Goal: Task Accomplishment & Management: Use online tool/utility

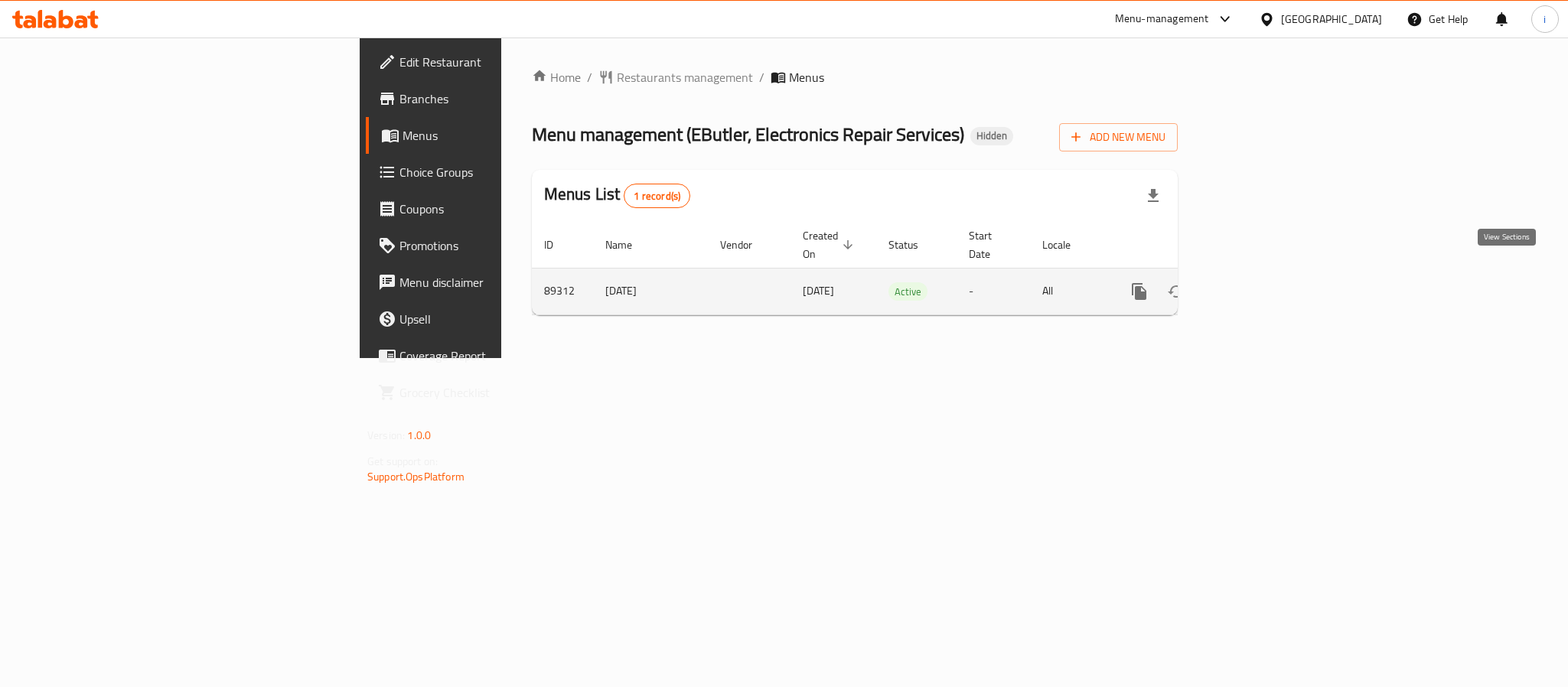
click at [1258, 282] on icon "enhanced table" at bounding box center [1249, 291] width 18 height 18
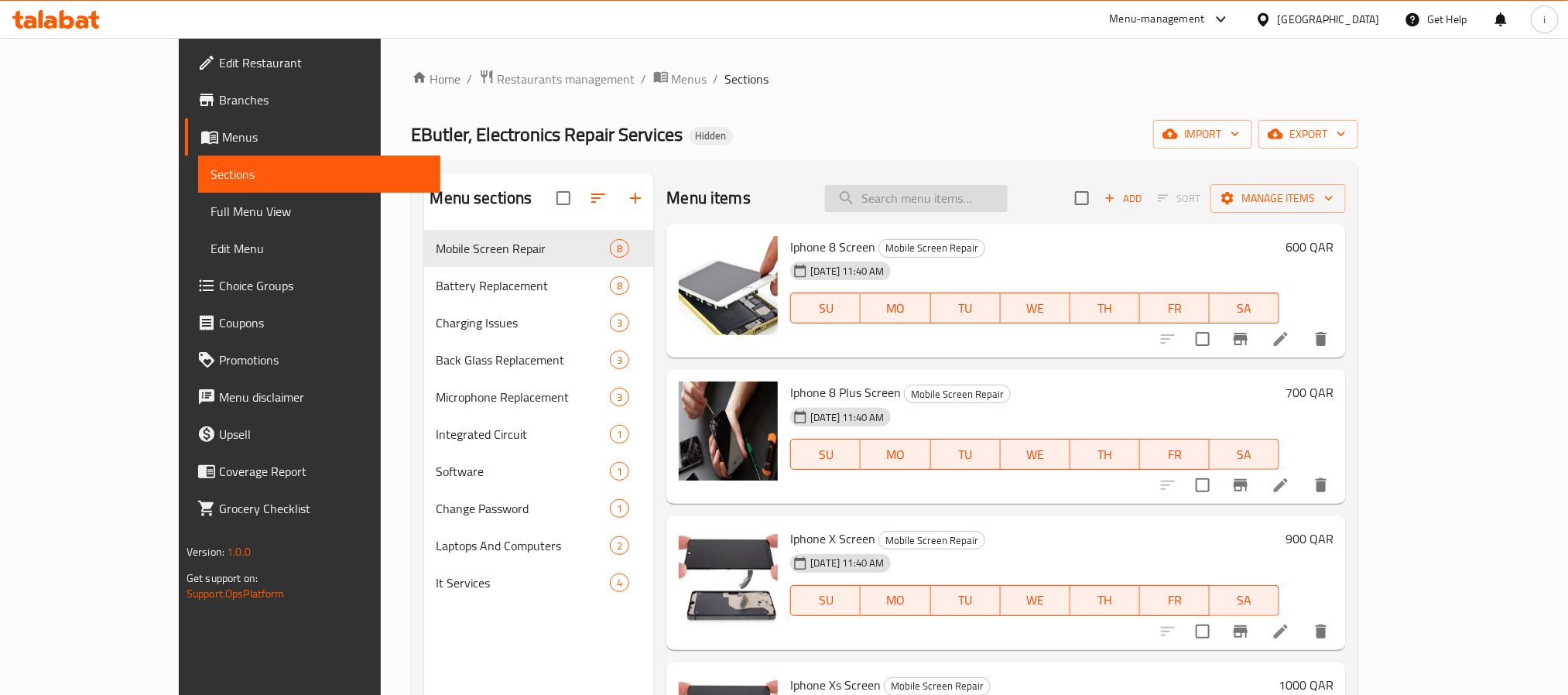
click at [955, 196] on input "search" at bounding box center [916, 198] width 183 height 27
paste input "Moxedo 4 In 1 20W PD GaN Charger & 5200mAh Power Bank With Magnetic Apple Watch…"
type input "Moxedo 4 In 1 20W PD GaN Charger & 5200mAh Power Bank With Magnetic Apple Watch…"
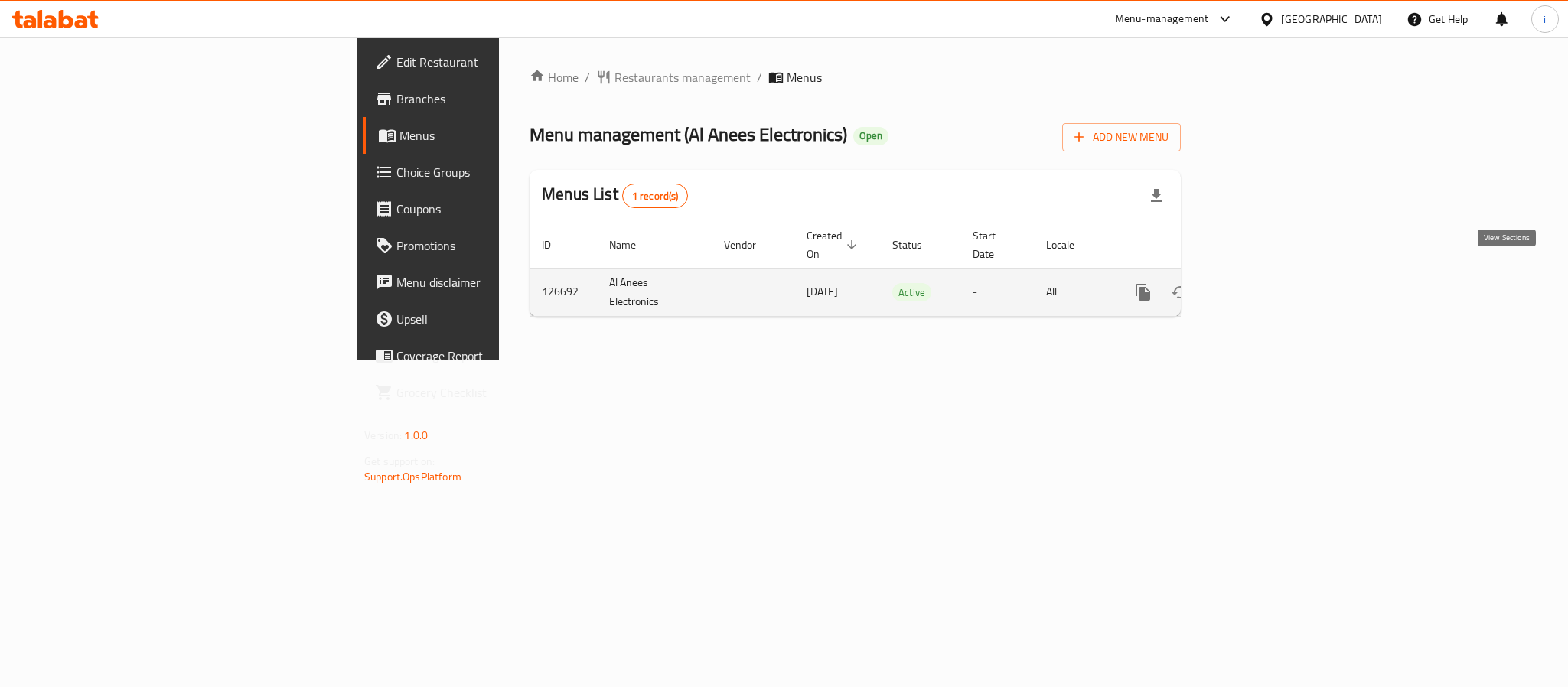
click at [1260, 286] on icon "enhanced table" at bounding box center [1253, 292] width 14 height 14
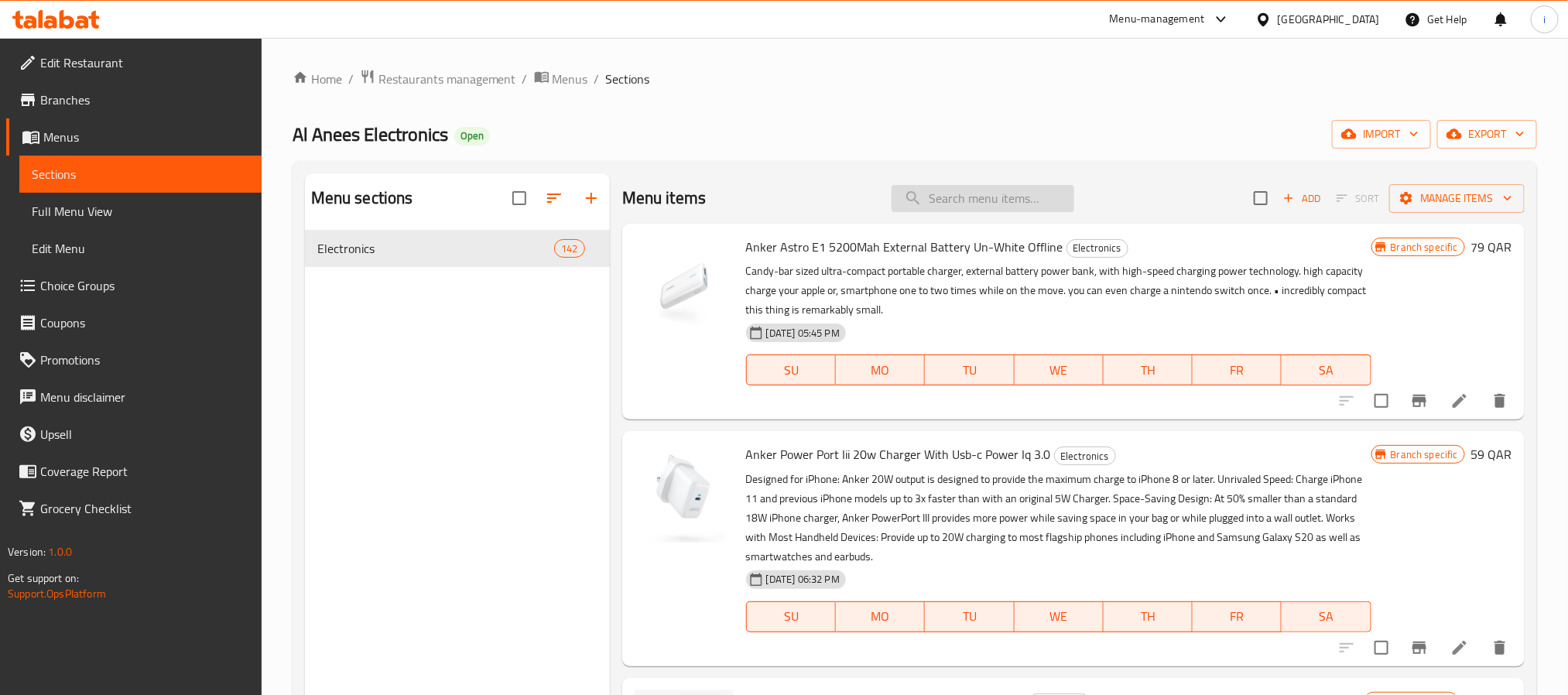
click at [1013, 200] on input "search" at bounding box center [982, 198] width 183 height 27
click at [942, 193] on input "search" at bounding box center [982, 198] width 183 height 27
paste input "Moxedo 4 In 1 20W PD GaN Charger & 5200mAh Power Bank With Magnetic Apple Watch…"
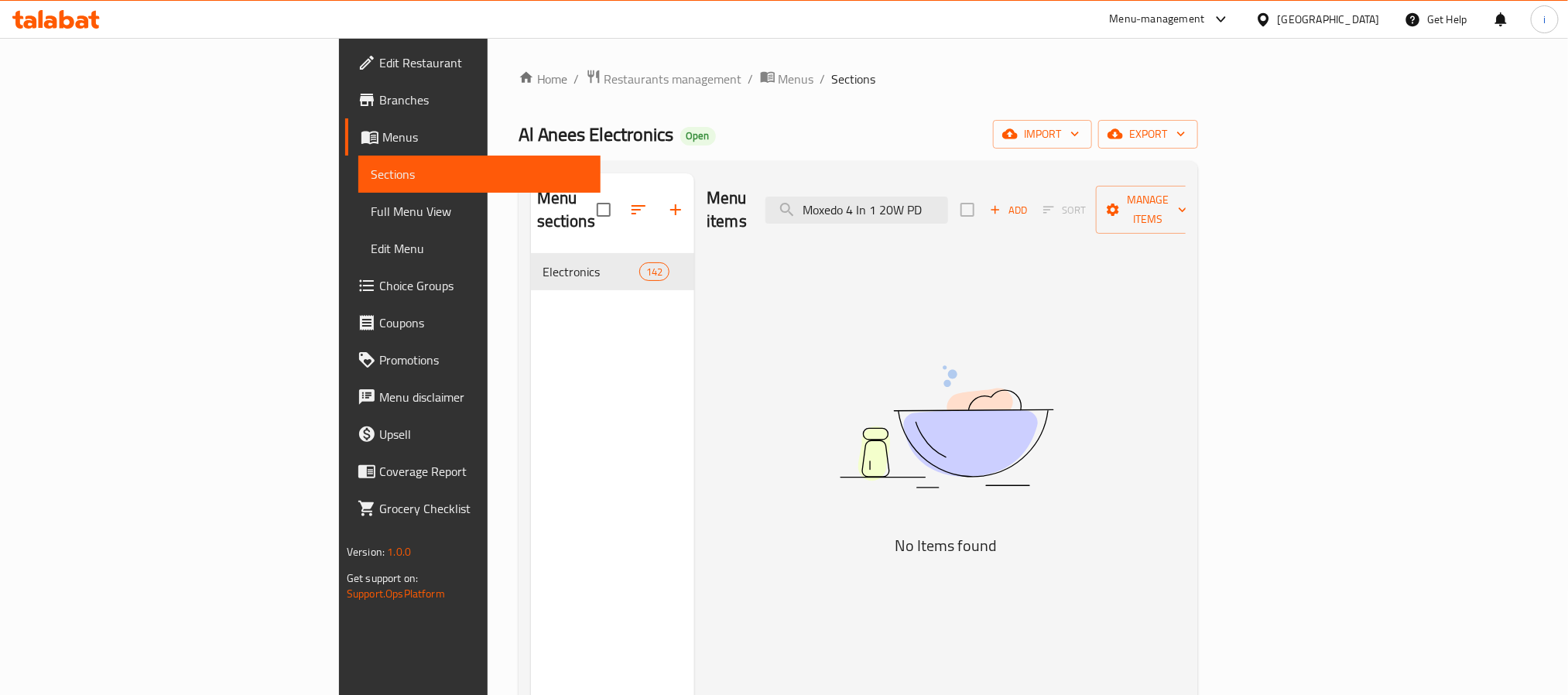
type input "Moxedo 4 In 1 20W PD"
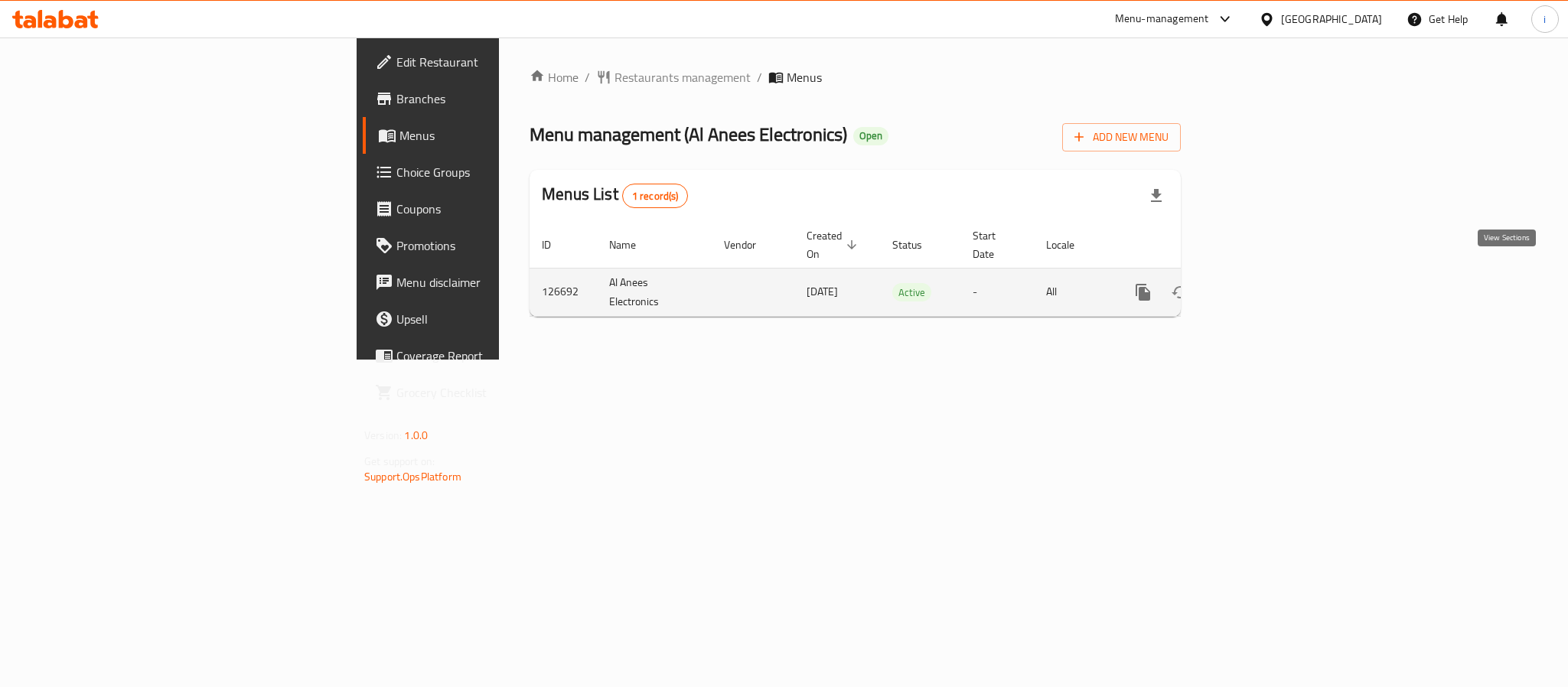
click at [1262, 283] on icon "enhanced table" at bounding box center [1253, 292] width 18 height 18
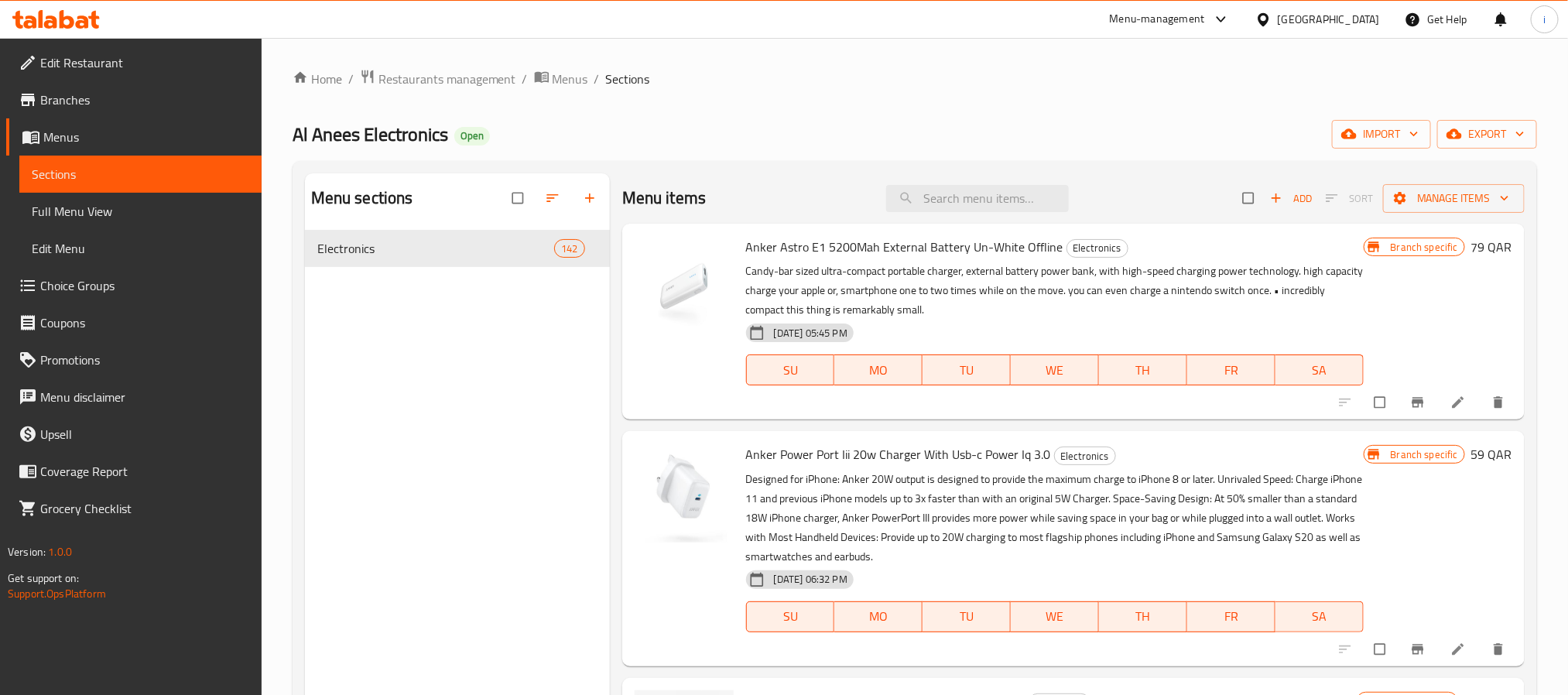
click at [978, 214] on div "Menu items Add Sort Manage items" at bounding box center [1074, 198] width 903 height 50
click at [886, 209] on input "search" at bounding box center [977, 198] width 183 height 27
click at [953, 212] on input "search" at bounding box center [977, 198] width 183 height 27
paste input "Riversong GO 05C Pro 5000mah Power Bank Type C"
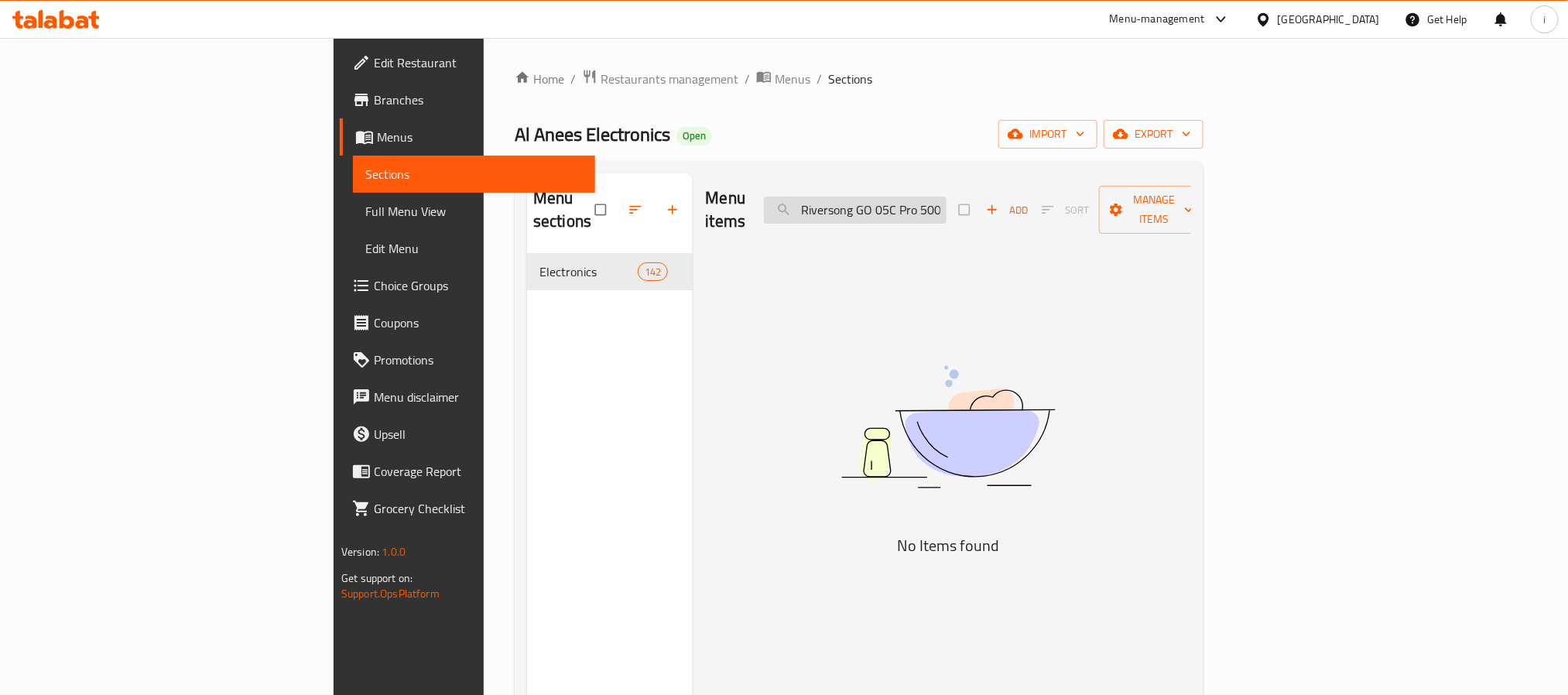
click at [947, 196] on input "Riversong GO 05C Pro 5000mah Power Bank Type C" at bounding box center [854, 209] width 183 height 27
paste input "Moxedo 4 In 1 20W PD GaN Charger & 5200mAh Power Bank With Magnetic Apple Watch…"
click at [947, 196] on input "Moxedo 4 In 1 20W PD GaN Charger & 5200mAh Power Bank With Magnetic Apple Watch…" at bounding box center [854, 209] width 183 height 27
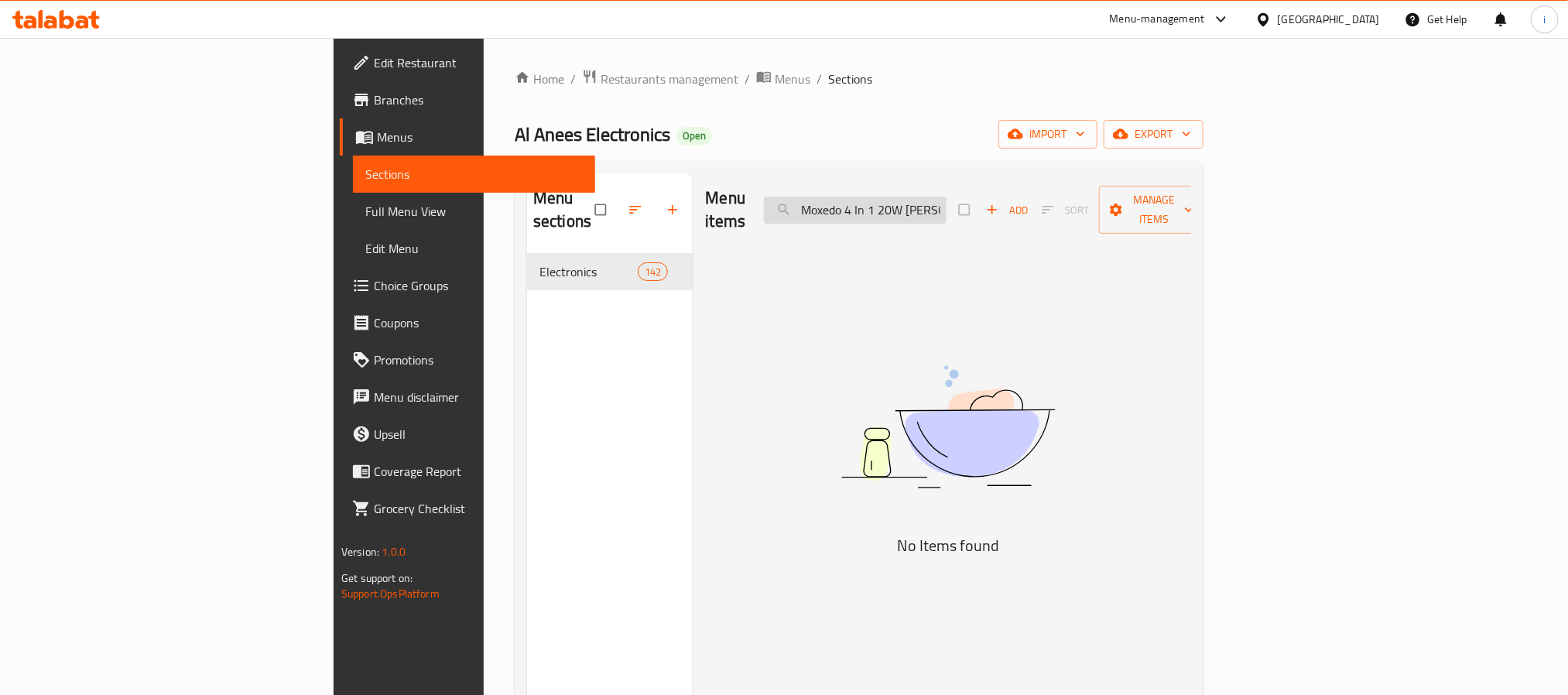
click at [947, 196] on input "Moxedo 4 In 1 20W PD GaN Charger & 5200mAh Power Bank With Magnetic Apple Watch…" at bounding box center [854, 209] width 183 height 27
paste input "Anker 22.5W 10000mAh Pocket Power Boost Power Bank"
click at [947, 196] on input "Anker 22.5W 10000mAh Pocket Power Boost Power Bank" at bounding box center [854, 209] width 183 height 27
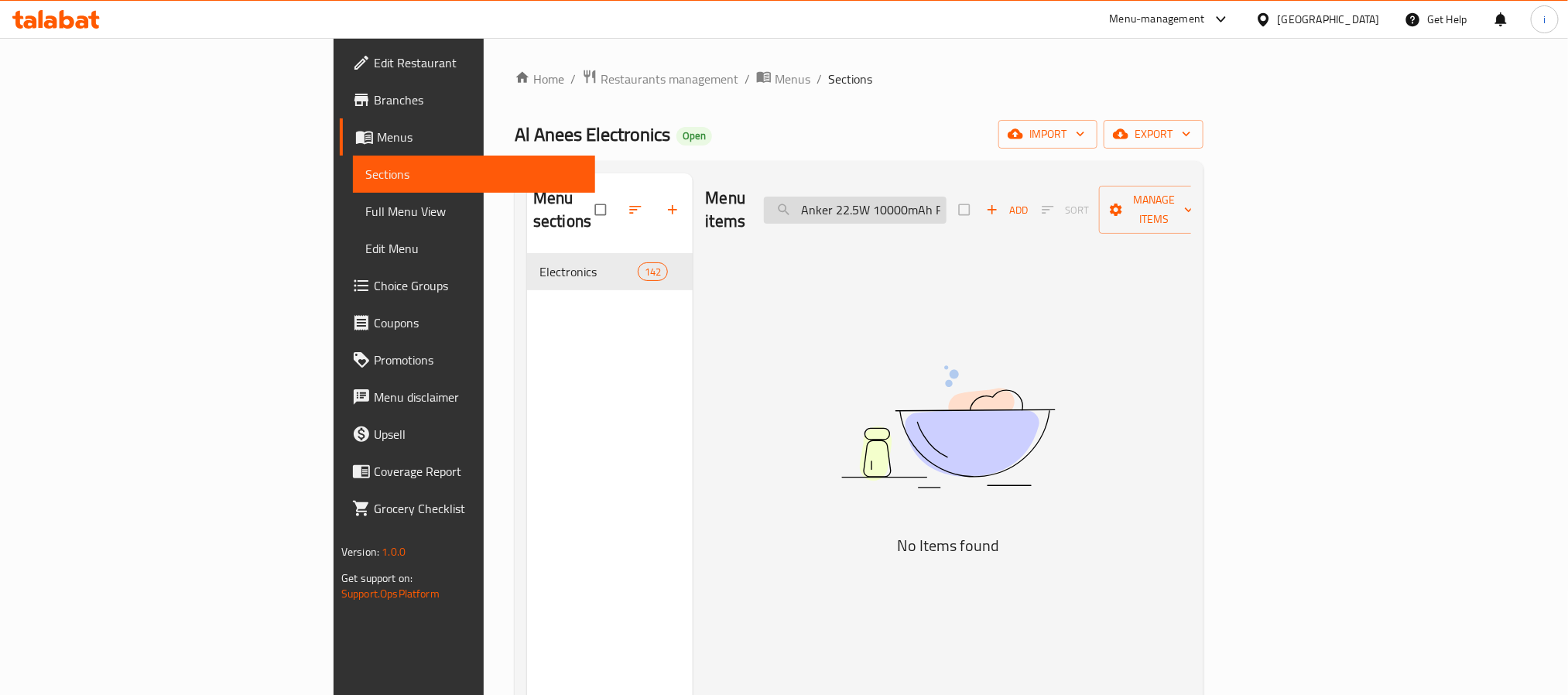
click at [947, 196] on input "Anker 22.5W 10000mAh Pocket Power Boost Power Bank" at bounding box center [854, 209] width 183 height 27
paste input "Powercore 20000mAh 30W Portable"
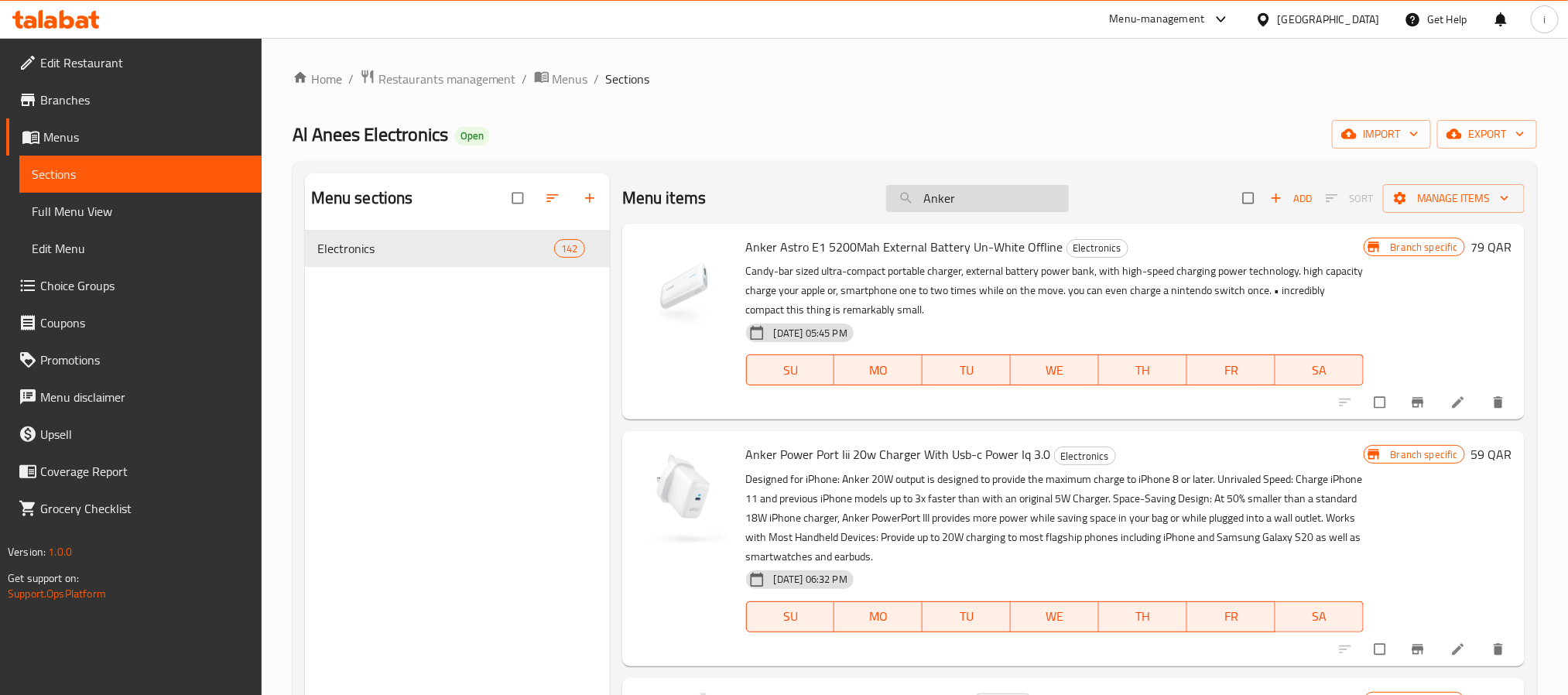
type input "Anker"
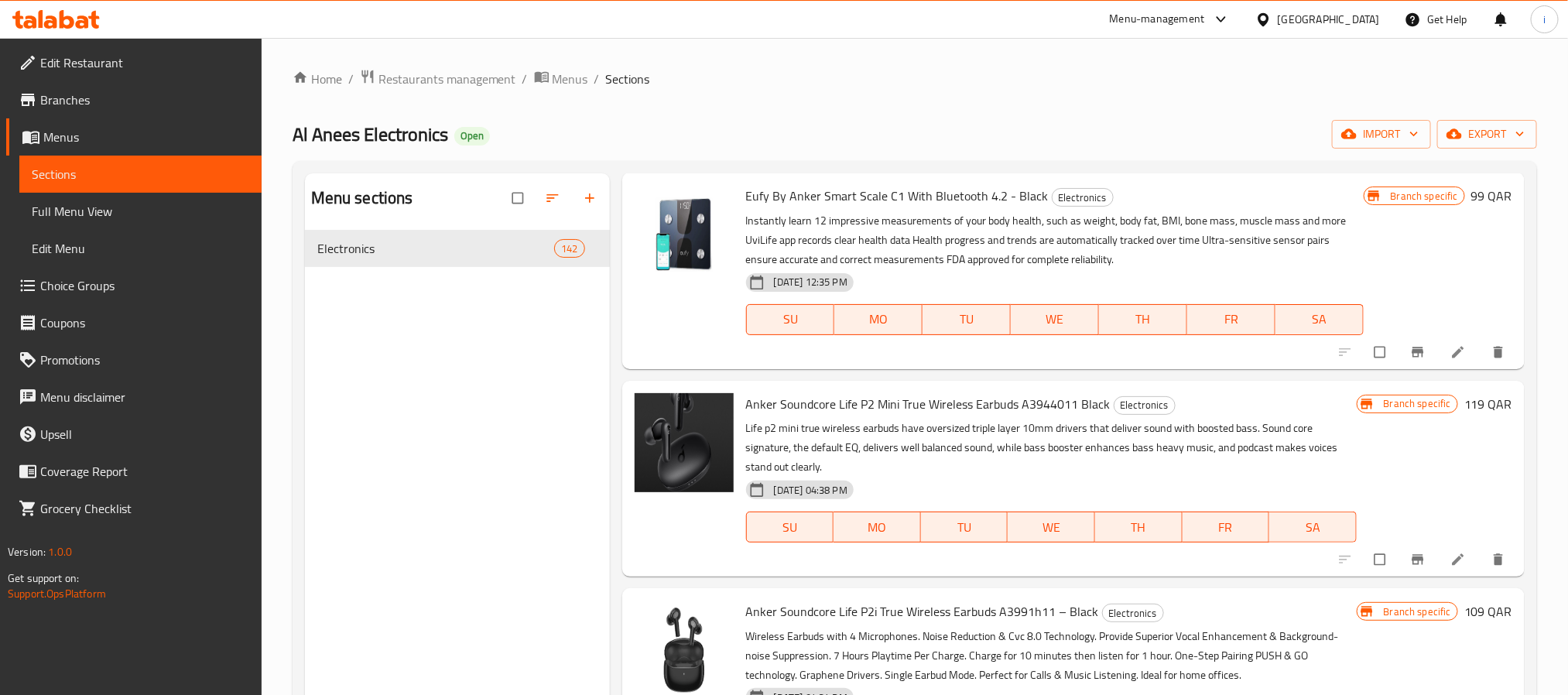
scroll to position [1045, 0]
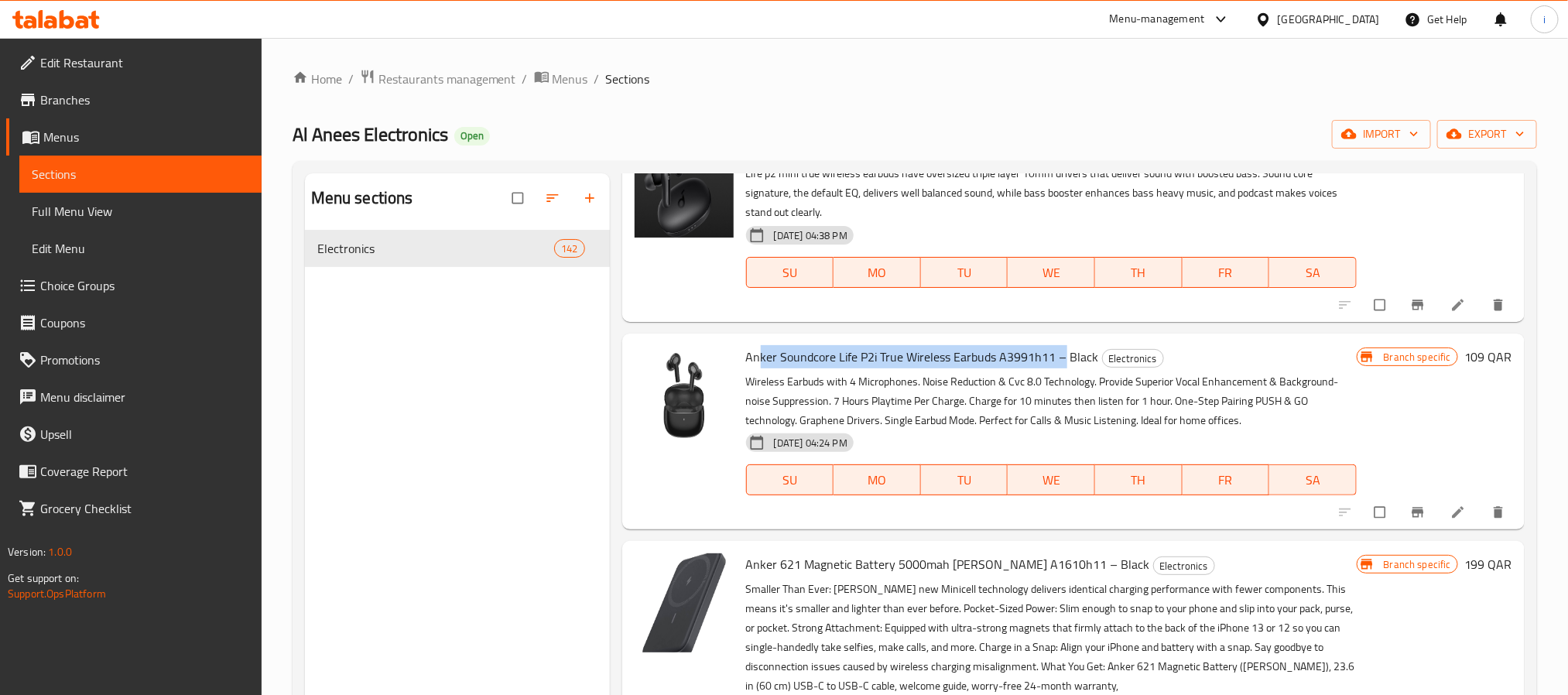
drag, startPoint x: 757, startPoint y: 355, endPoint x: 1065, endPoint y: 365, distance: 308.2
click at [1061, 364] on span "Anker Soundcore Life P2i True Wireless Earbuds A3991h11 – Black" at bounding box center [922, 357] width 353 height 23
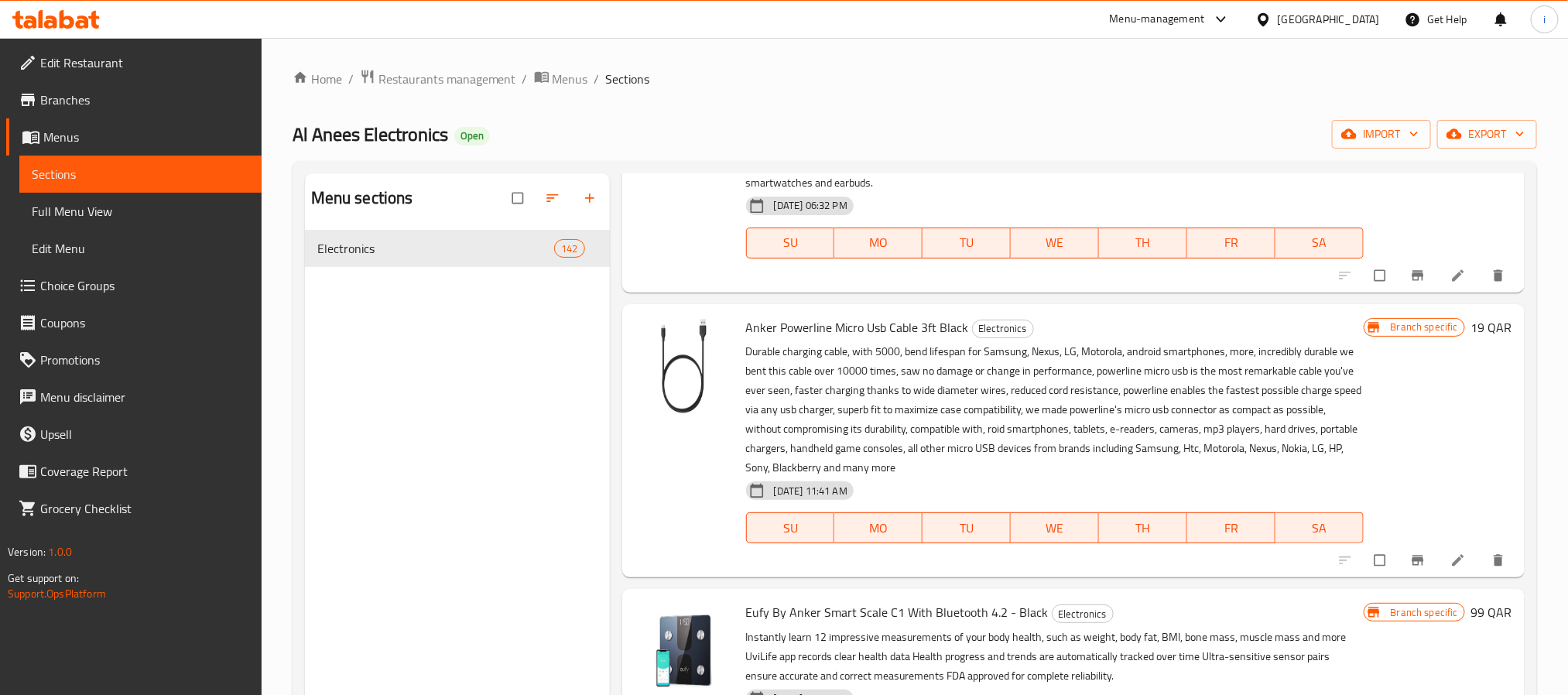
scroll to position [233, 0]
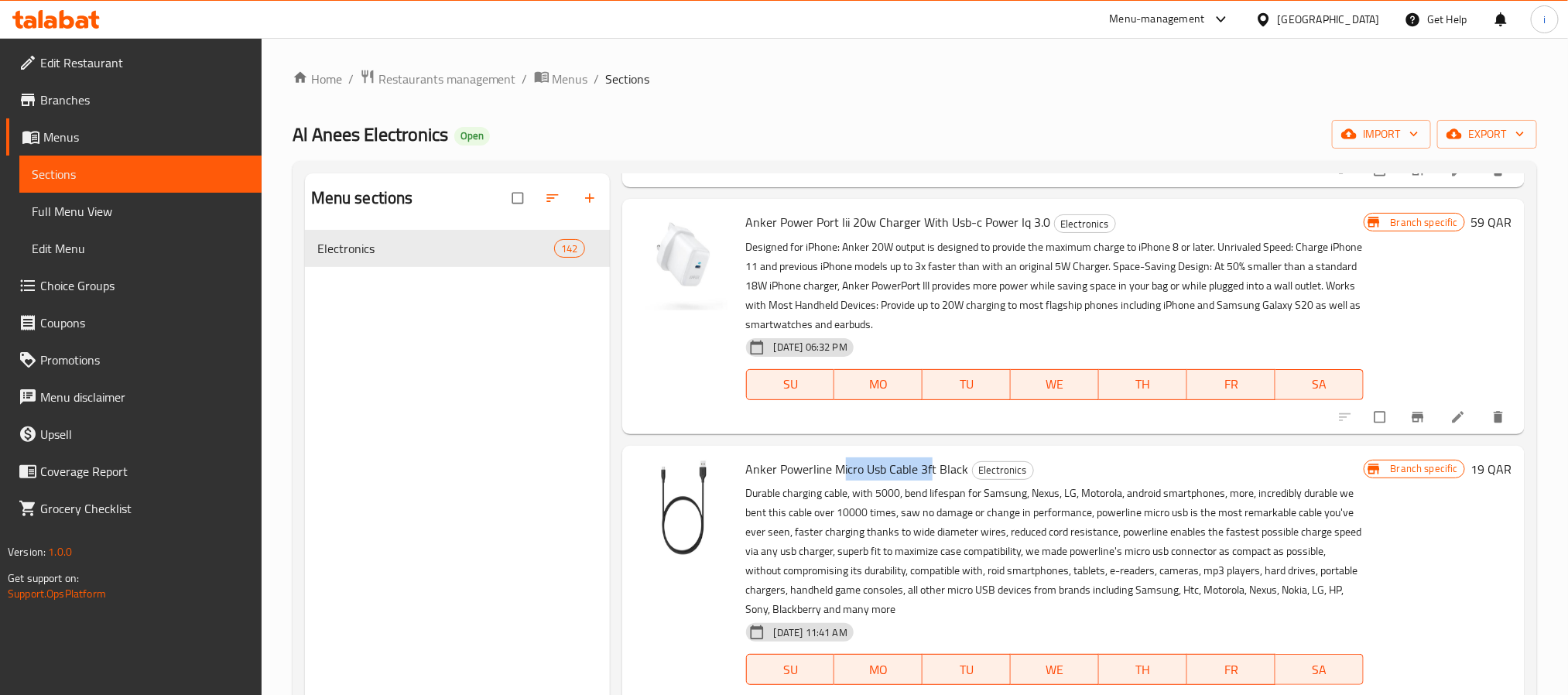
drag, startPoint x: 845, startPoint y: 468, endPoint x: 929, endPoint y: 465, distance: 84.1
click at [929, 465] on span "Anker Powerline Micro Usb Cable 3ft Black" at bounding box center [857, 469] width 223 height 23
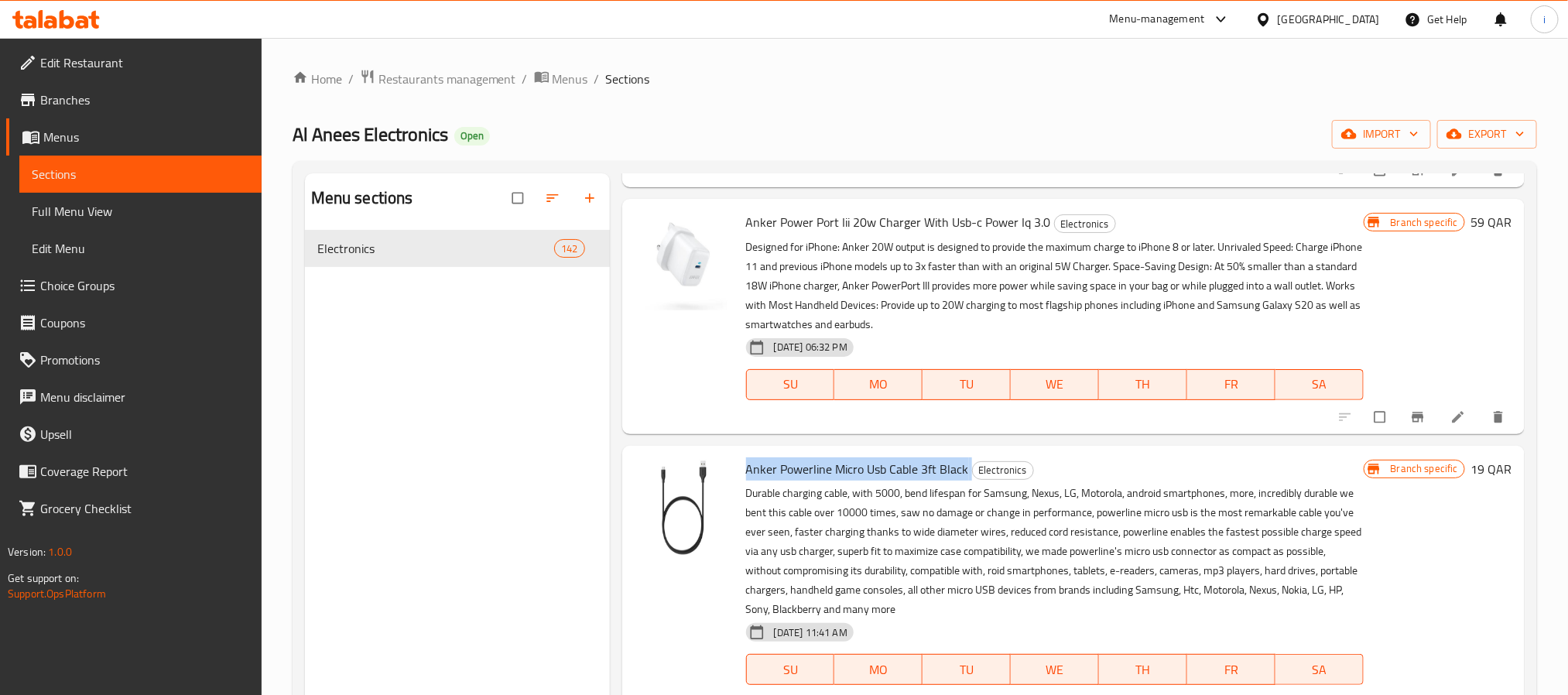
click at [929, 465] on span "Anker Powerline Micro Usb Cable 3ft Black" at bounding box center [857, 469] width 223 height 23
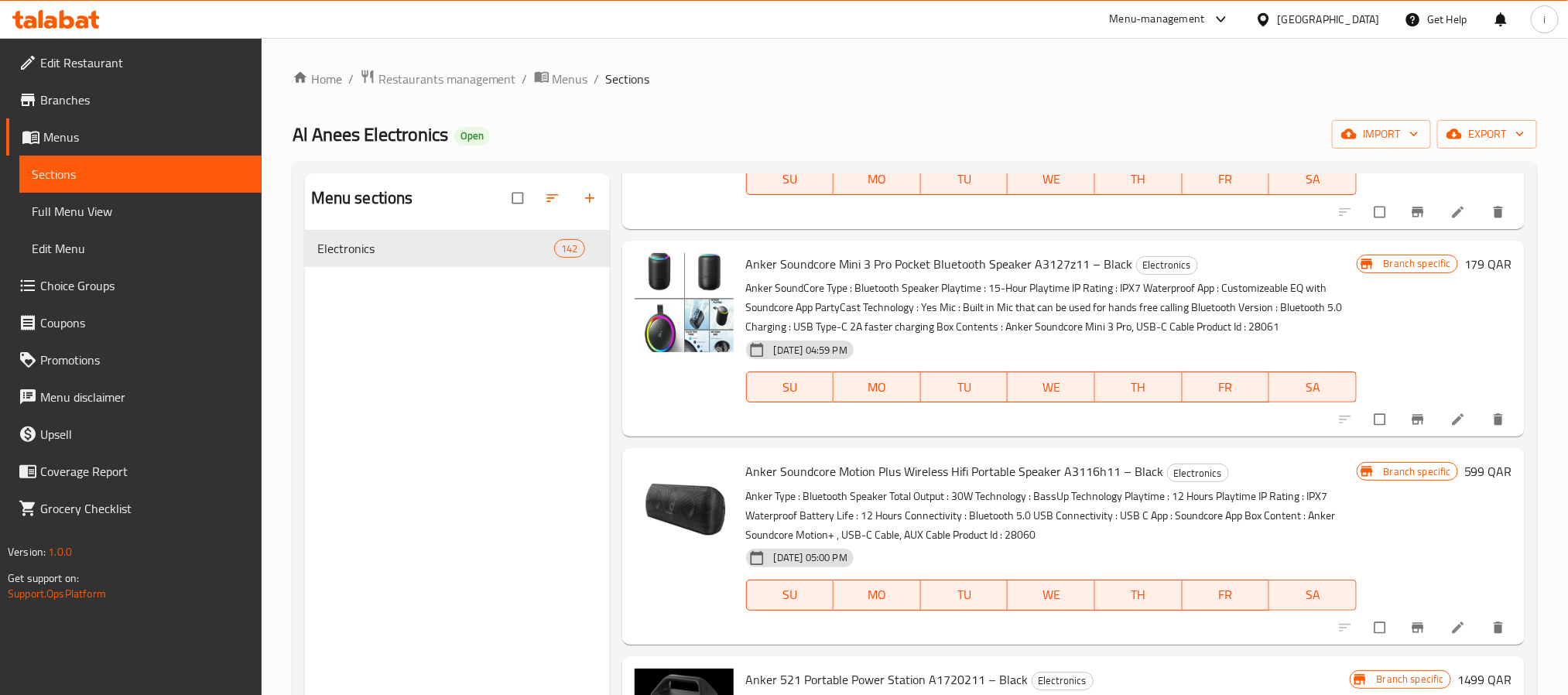
scroll to position [1858, 0]
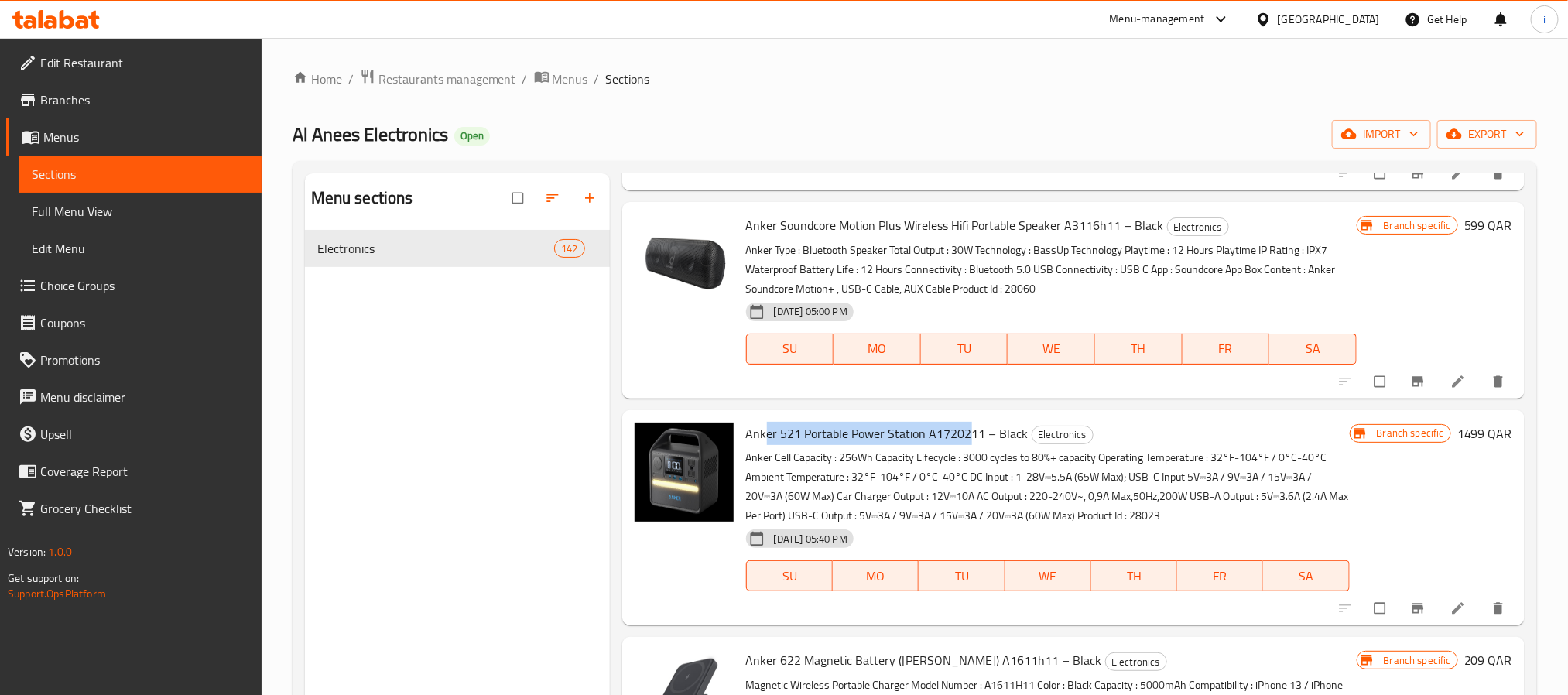
drag, startPoint x: 774, startPoint y: 430, endPoint x: 976, endPoint y: 439, distance: 202.2
click at [974, 439] on span "Anker 521 Portable Power Station A1720211 – Black" at bounding box center [887, 433] width 283 height 23
click at [976, 439] on span "Anker 521 Portable Power Station A1720211 – Black" at bounding box center [887, 433] width 283 height 23
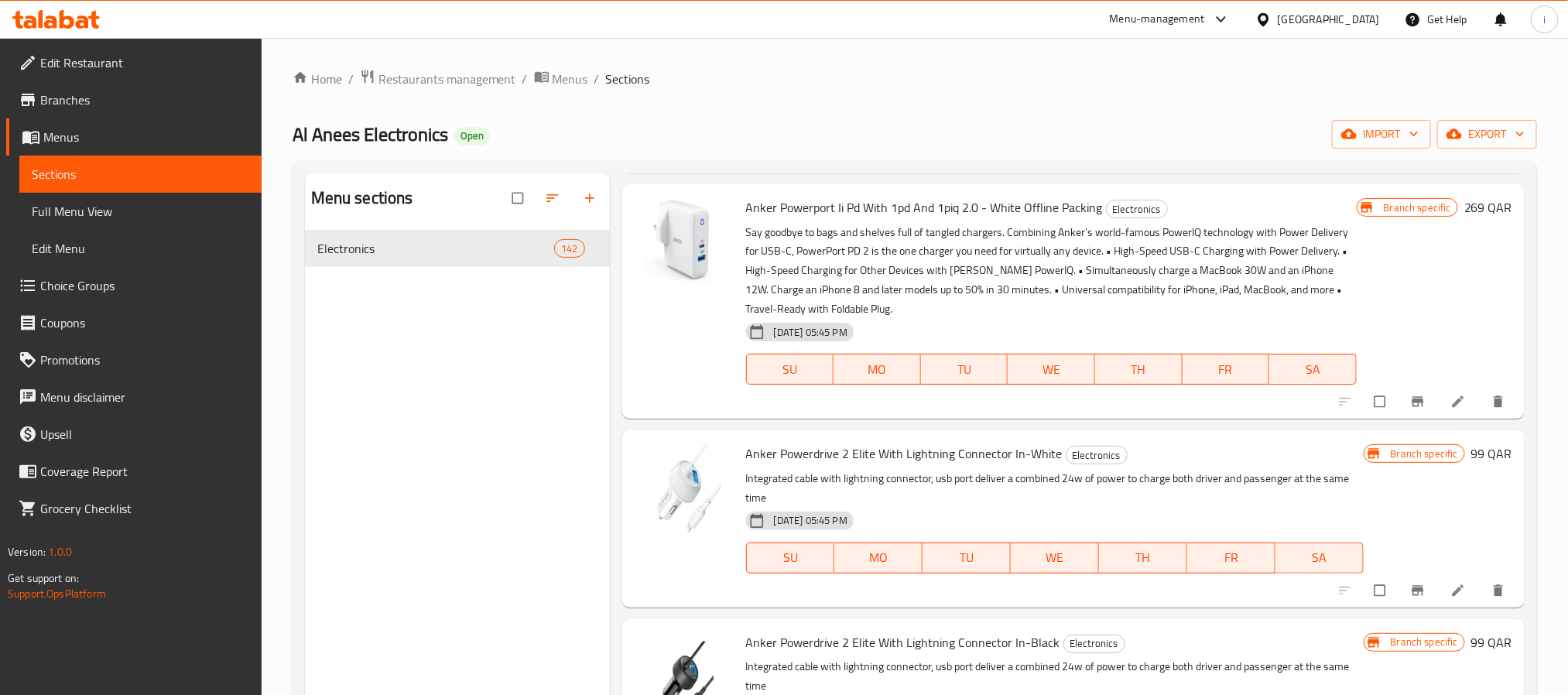
scroll to position [3368, 0]
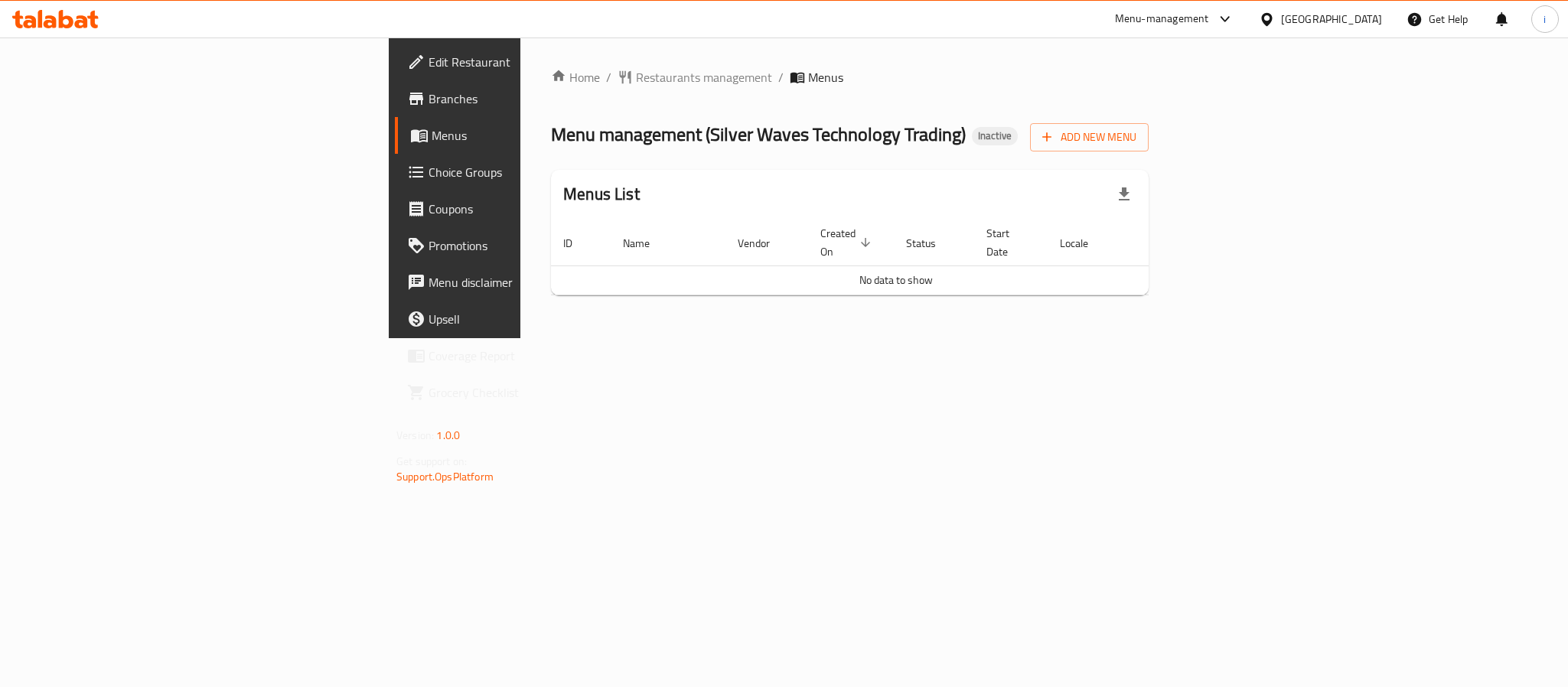
click at [429, 108] on span "Branches" at bounding box center [533, 99] width 210 height 18
